Goal: Task Accomplishment & Management: Manage account settings

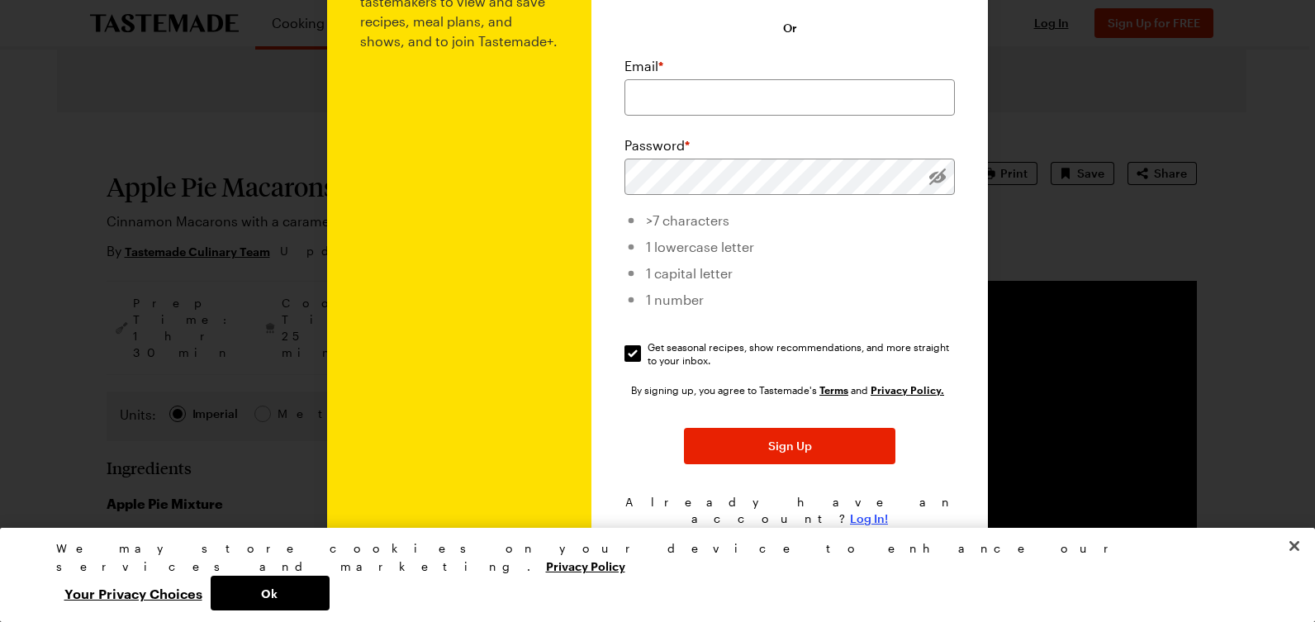
click at [853, 510] on span "Log In!" at bounding box center [869, 518] width 38 height 17
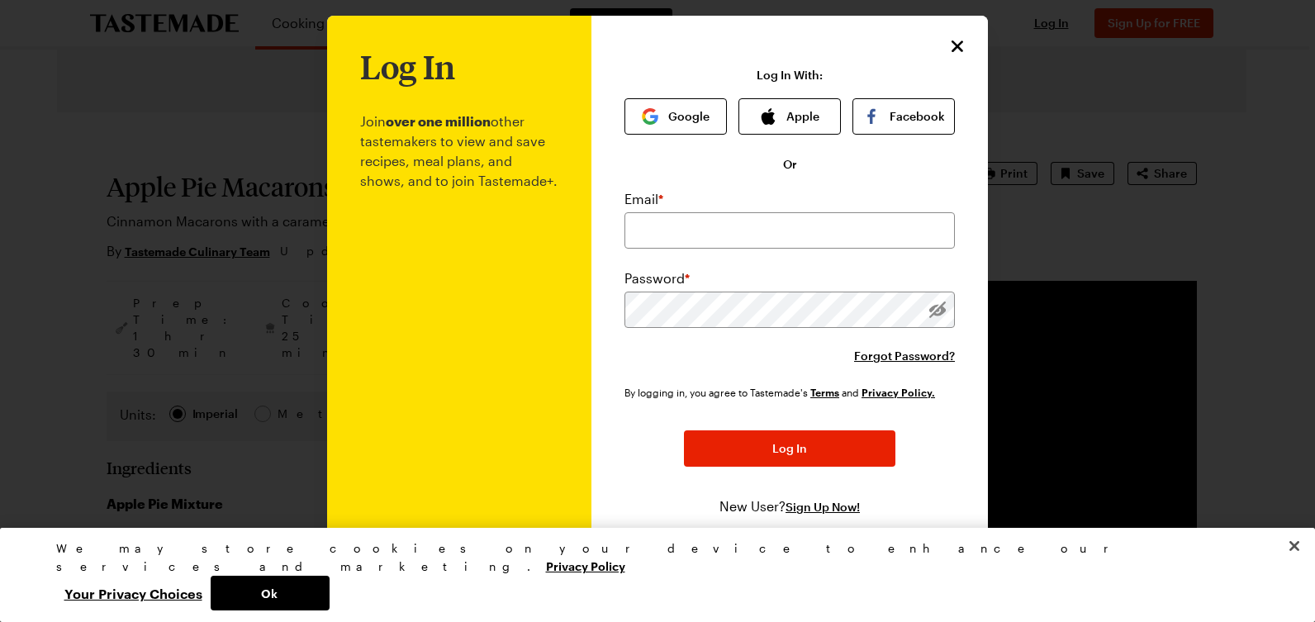
scroll to position [13, 0]
click at [744, 225] on input "email" at bounding box center [789, 230] width 330 height 36
type input "s"
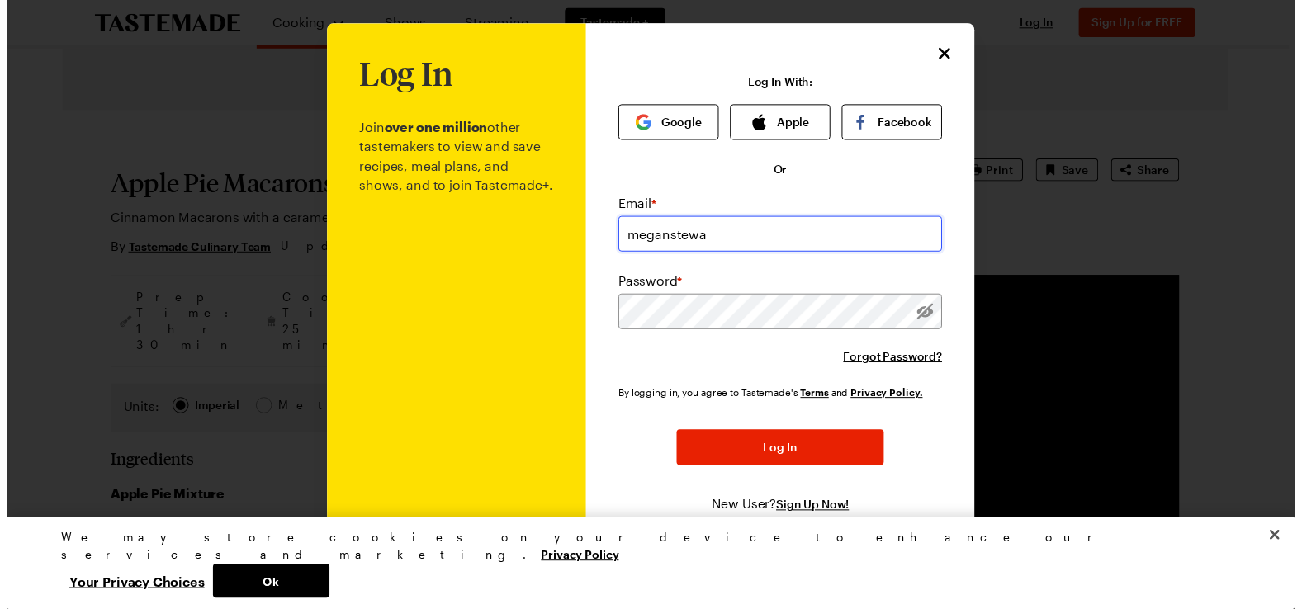
scroll to position [0, 0]
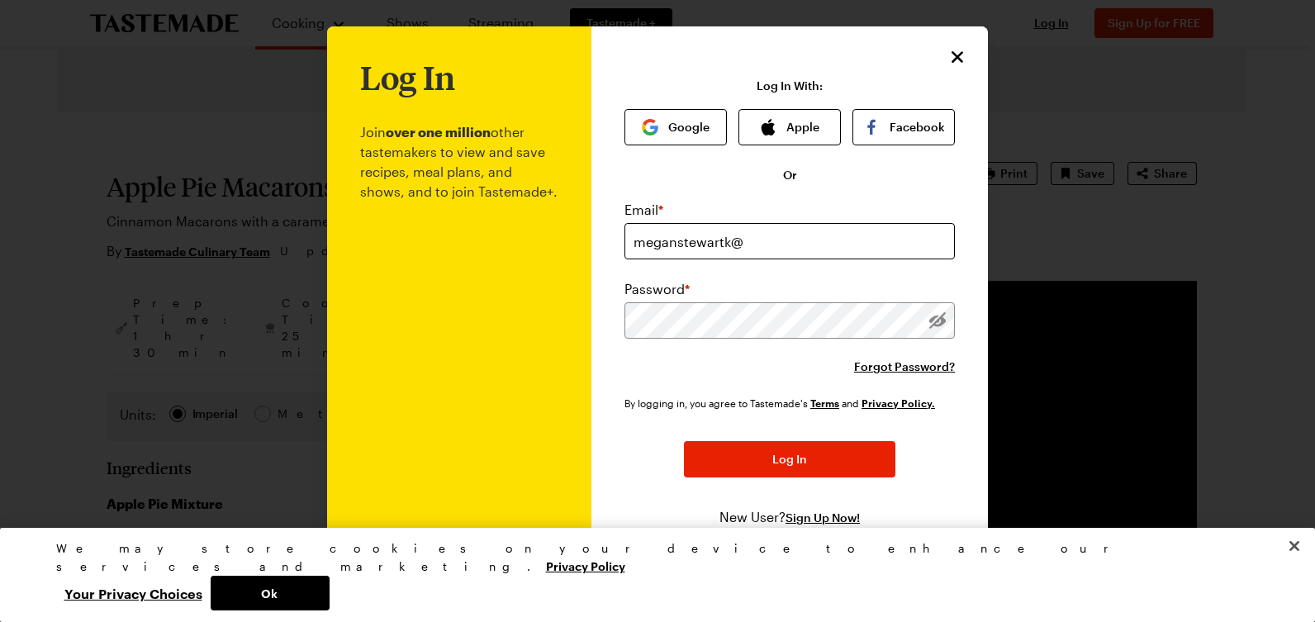
click at [747, 220] on div "Email * meganstewartk@" at bounding box center [789, 229] width 330 height 59
click at [747, 237] on input "meganstewartk@" at bounding box center [789, 241] width 330 height 36
type input "[EMAIL_ADDRESS][DOMAIN_NAME]"
click at [684, 441] on button "Log In" at bounding box center [789, 459] width 211 height 36
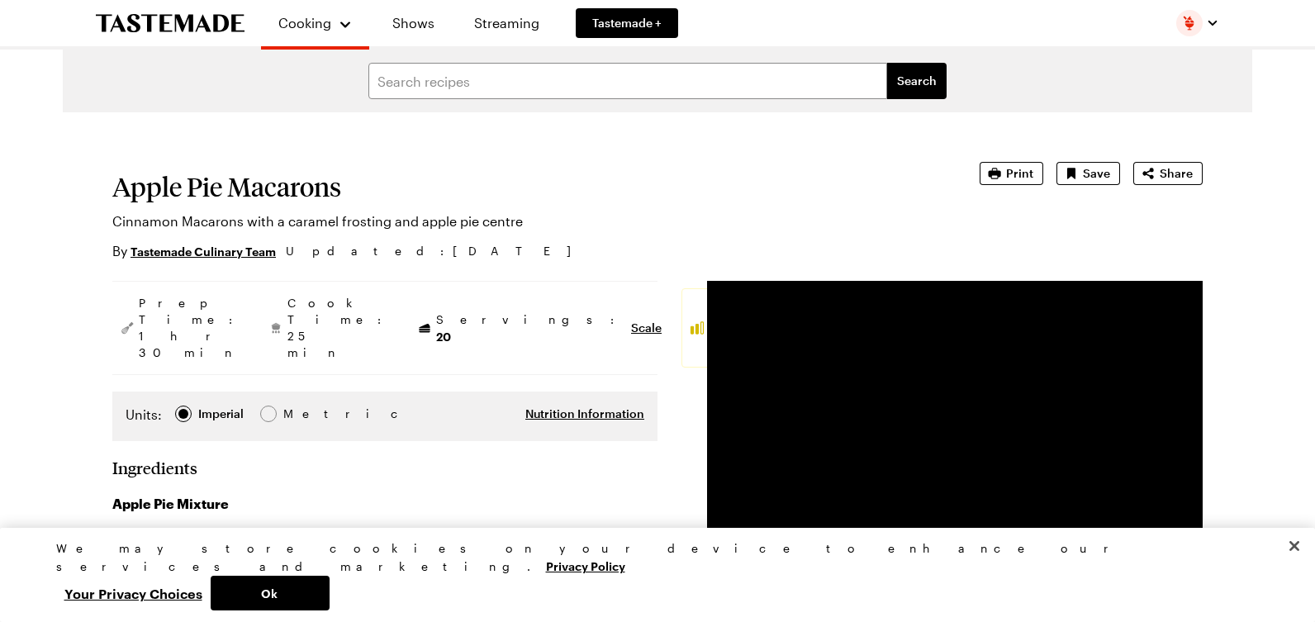
type textarea "x"
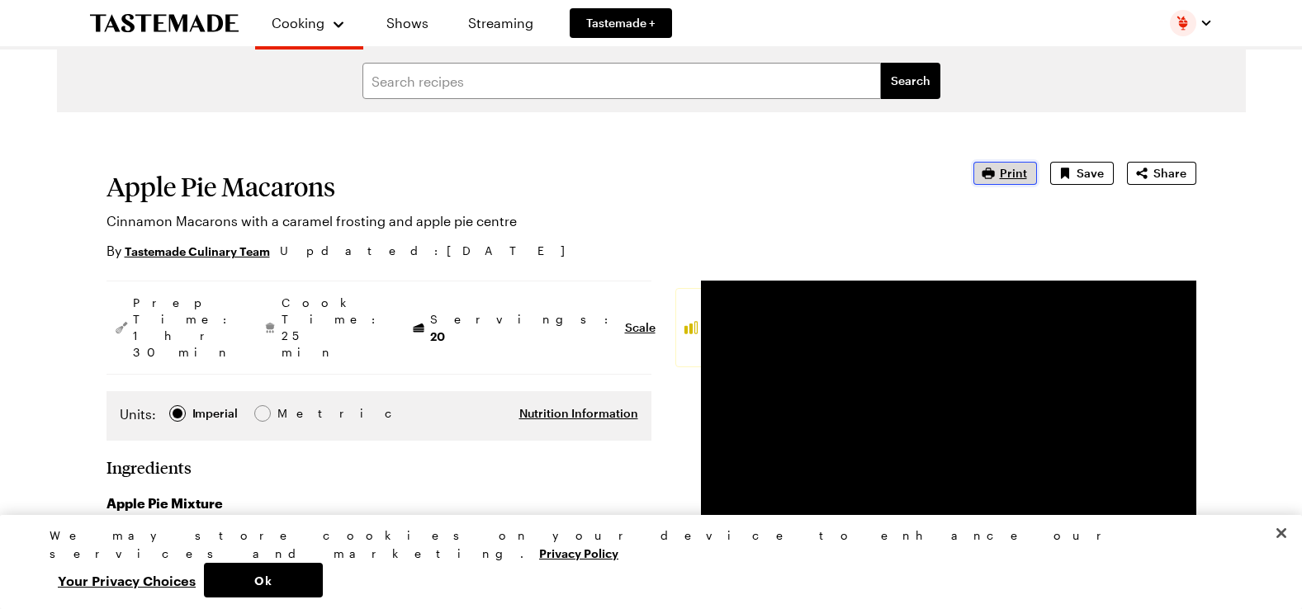
click at [997, 178] on icon "button" at bounding box center [988, 173] width 17 height 17
